Goal: Transaction & Acquisition: Purchase product/service

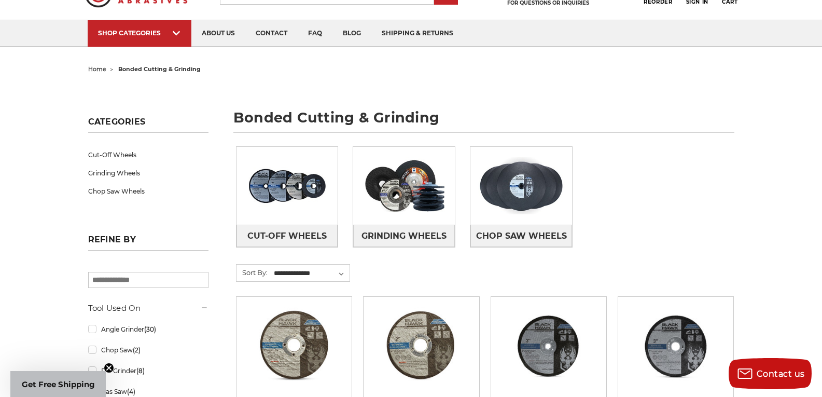
scroll to position [104, 0]
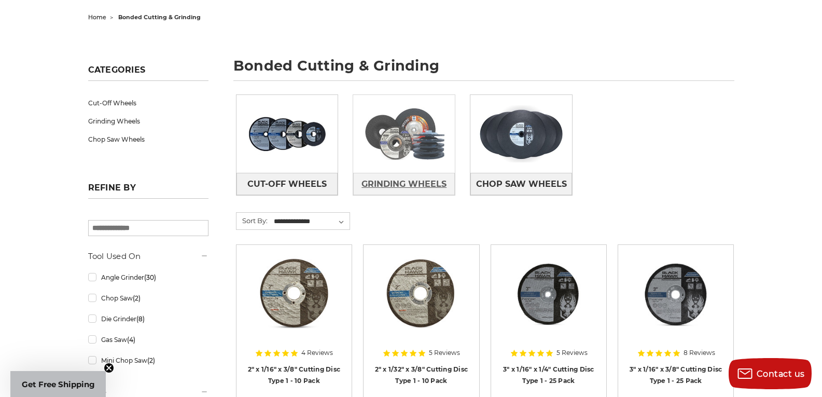
click at [397, 182] on span "Grinding Wheels" at bounding box center [404, 184] width 85 height 18
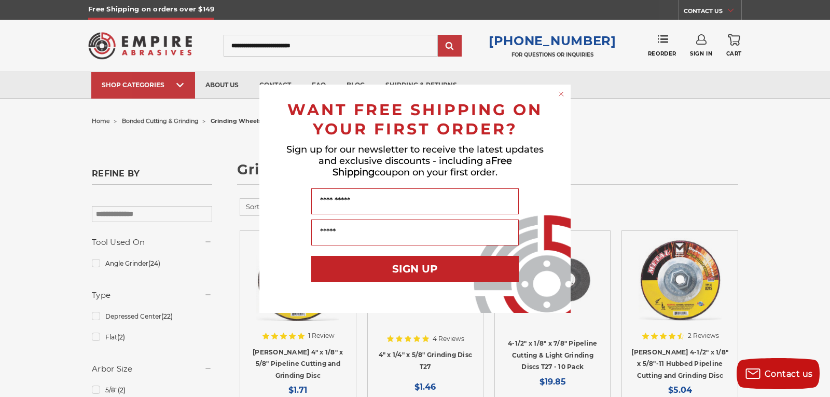
click at [560, 91] on circle "Close dialog" at bounding box center [562, 94] width 10 height 10
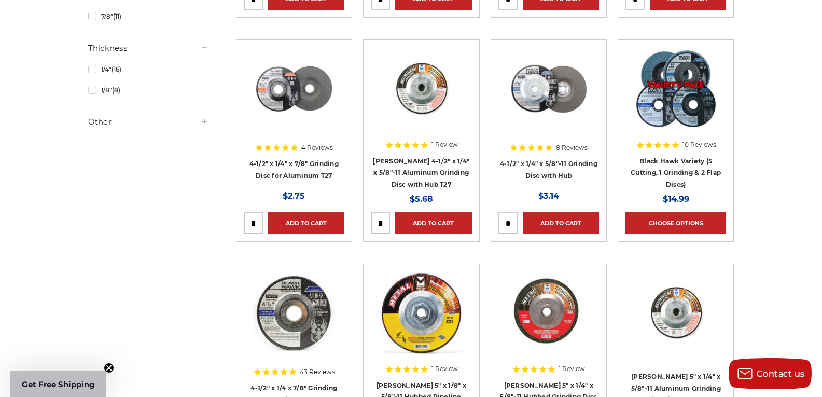
scroll to position [363, 0]
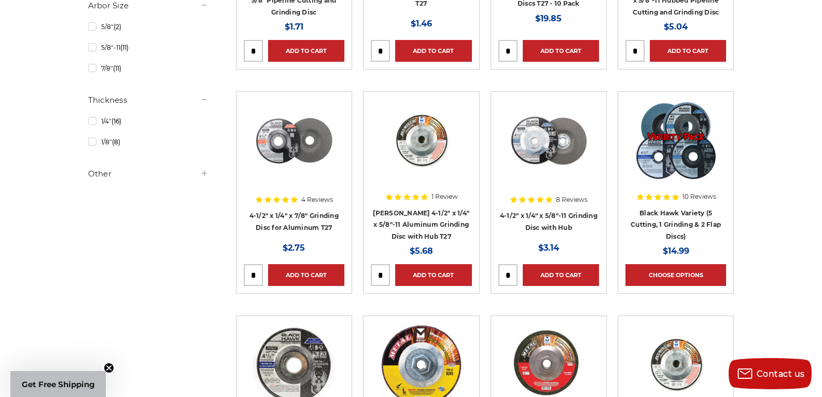
click at [286, 155] on img at bounding box center [294, 140] width 83 height 83
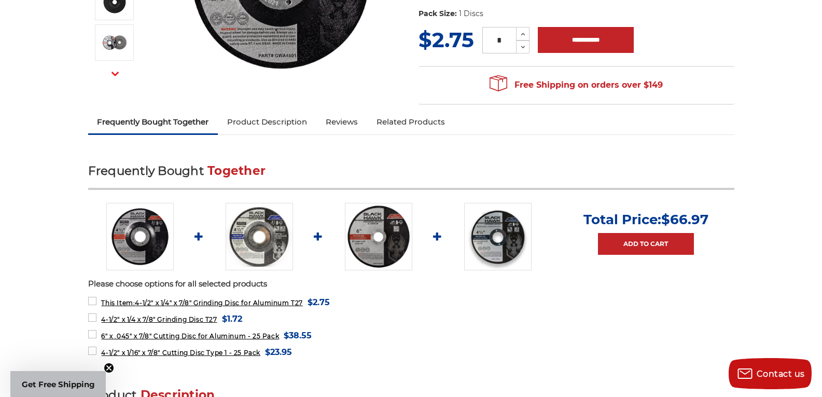
scroll to position [311, 0]
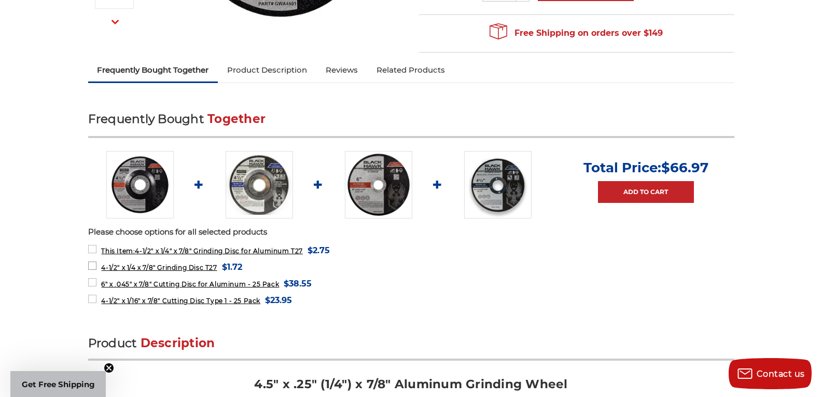
click at [93, 265] on label "4-1/2" x 1/4 x 7/8" Grinding Disc T27 MSRP: Was: Now: $1.72 (You save )" at bounding box center [165, 267] width 154 height 14
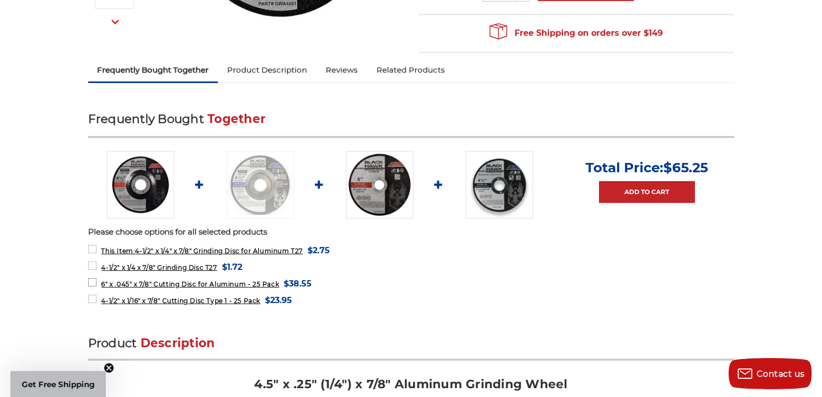
click at [92, 283] on label "6" x .045" x 7/8" Cutting Disc for Aluminum - 25 Pack MSRP: Was: Now: $38.55 (Y…" at bounding box center [200, 284] width 224 height 14
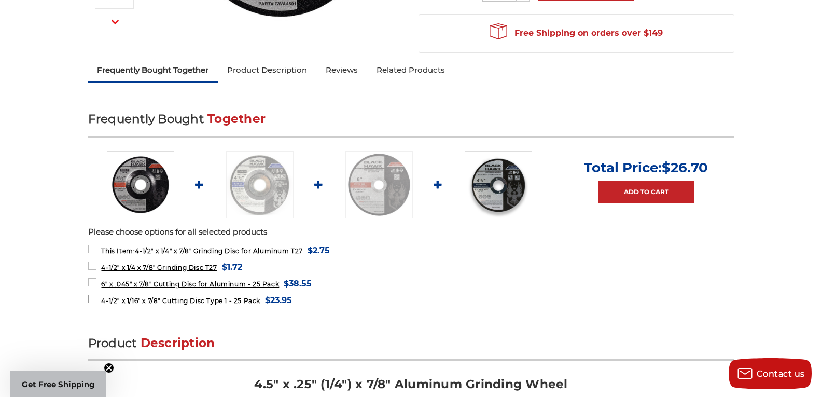
click at [91, 301] on label "4-1/2" x 1/16" x 7/8" Cutting Disc Type 1 - 25 Pack MSRP: Was: Now: $23.95 (You…" at bounding box center [190, 300] width 204 height 14
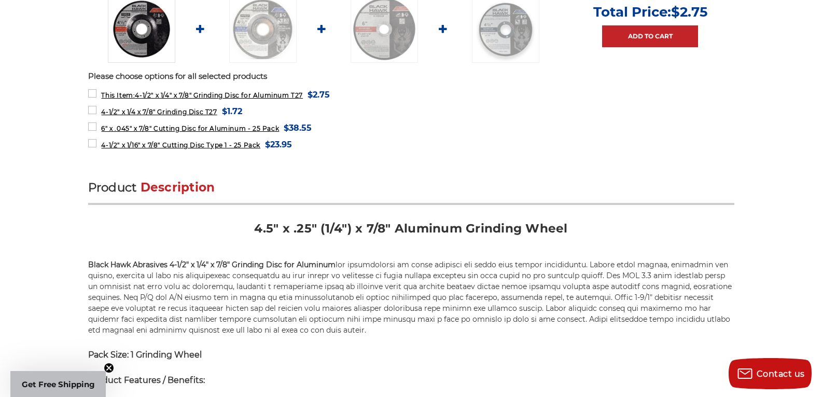
scroll to position [363, 0]
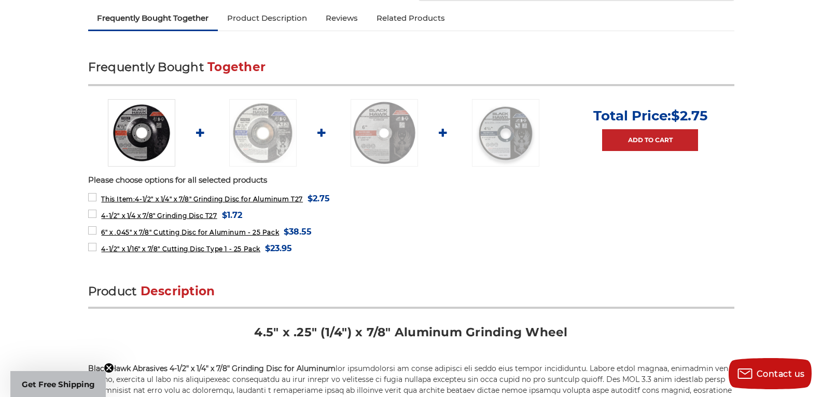
click at [141, 149] on img at bounding box center [141, 132] width 67 height 67
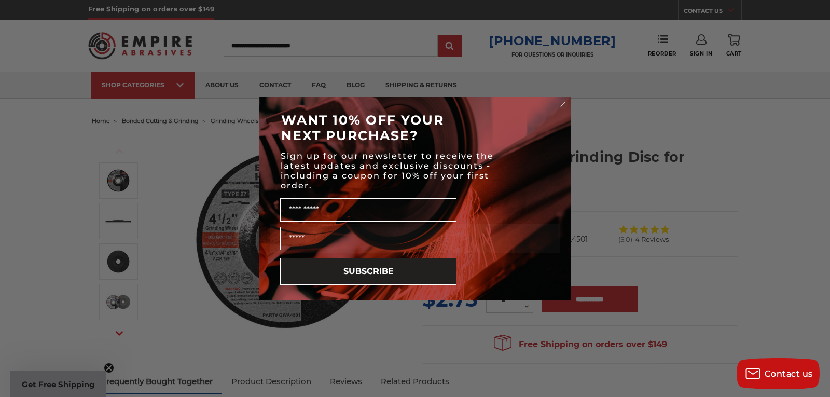
click at [561, 102] on circle "Close dialog" at bounding box center [563, 105] width 10 height 10
